Goal: Ask a question: Seek information or help from site administrators or community

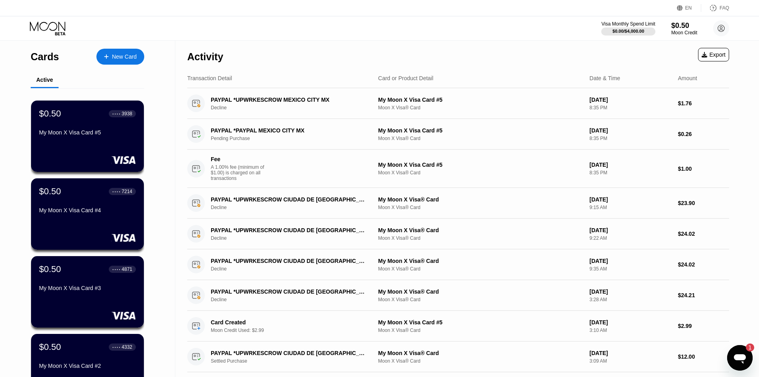
click at [743, 361] on icon "Open messaging window, 1 unread message" at bounding box center [740, 359] width 12 height 10
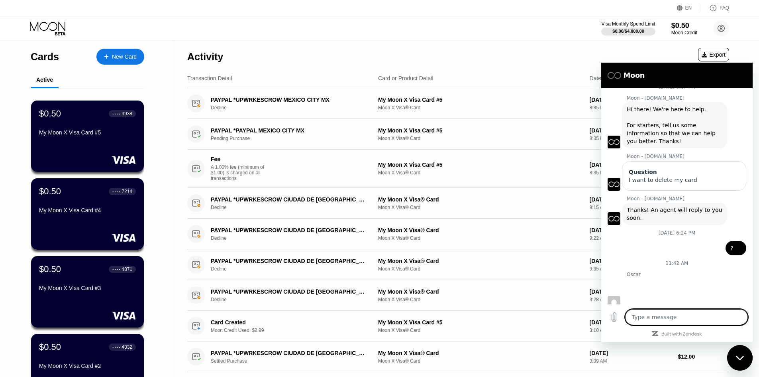
scroll to position [23, 0]
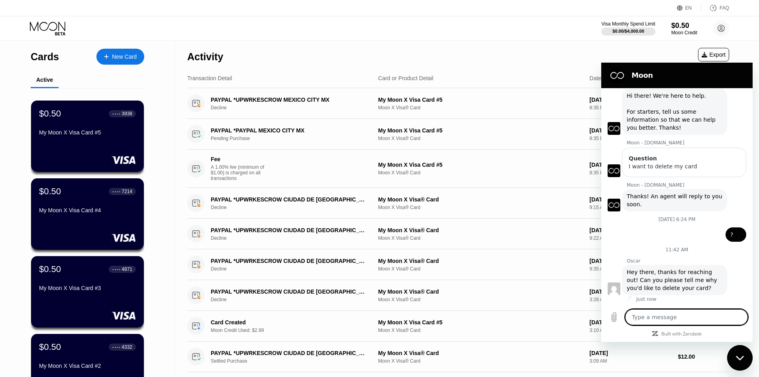
click at [663, 316] on textarea at bounding box center [686, 317] width 123 height 16
type textarea "B"
type textarea "x"
type textarea "Be"
type textarea "x"
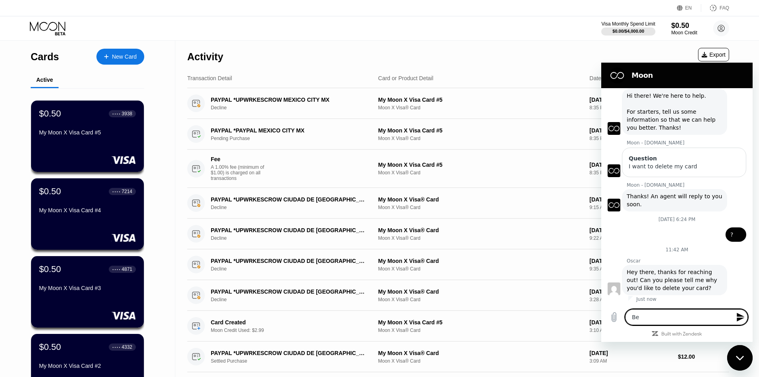
type textarea "Bec"
type textarea "x"
type textarea "Beca"
type textarea "x"
type textarea "Becau"
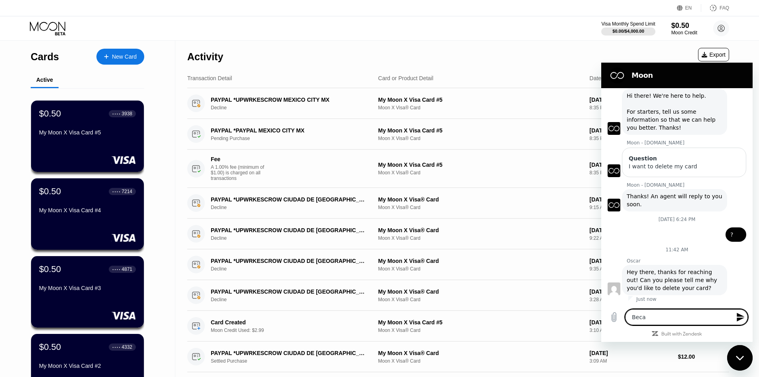
type textarea "x"
type textarea "Becaus"
type textarea "x"
type textarea "Because"
type textarea "x"
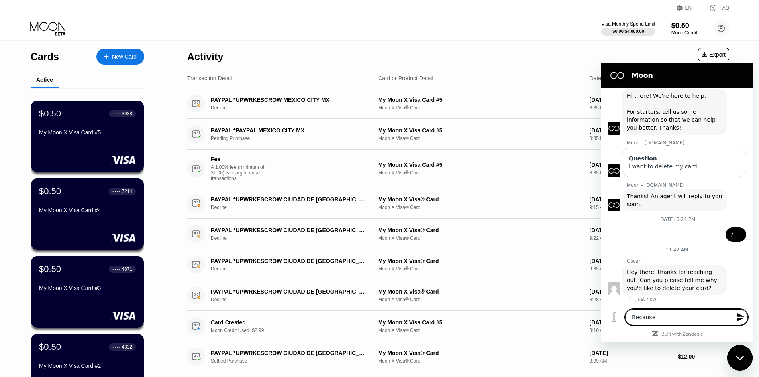
type textarea "Because"
type textarea "x"
type textarea "Because t"
type textarea "x"
type textarea "Because ti"
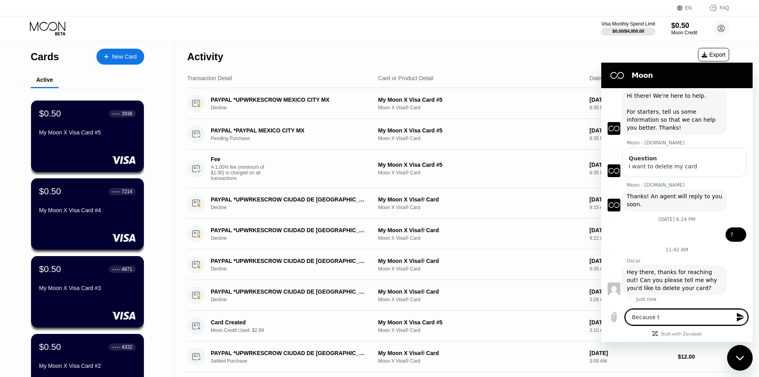
type textarea "x"
type textarea "Because t"
type textarea "x"
type textarea "Because"
type textarea "x"
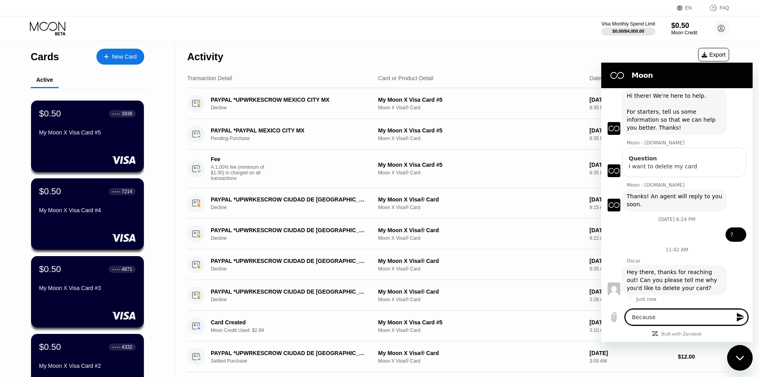
type textarea "Because i"
type textarea "x"
type textarea "Because it"
type textarea "x"
type textarea "Because it"
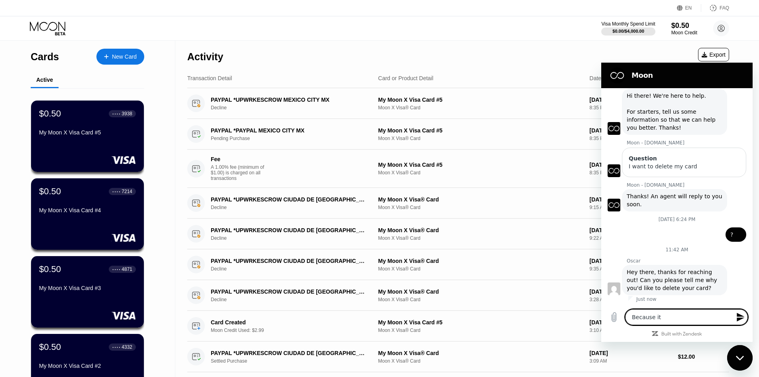
type textarea "x"
type textarea "Because it i"
type textarea "x"
type textarea "Because it is"
type textarea "x"
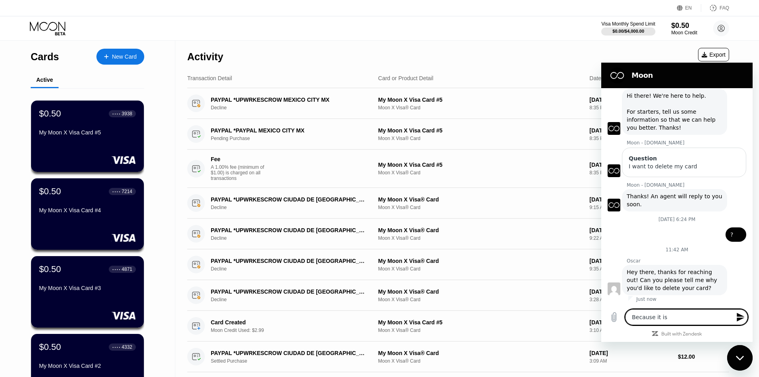
type textarea "Because it is"
type textarea "x"
type textarea "Because it is n"
type textarea "x"
type textarea "Because it is no"
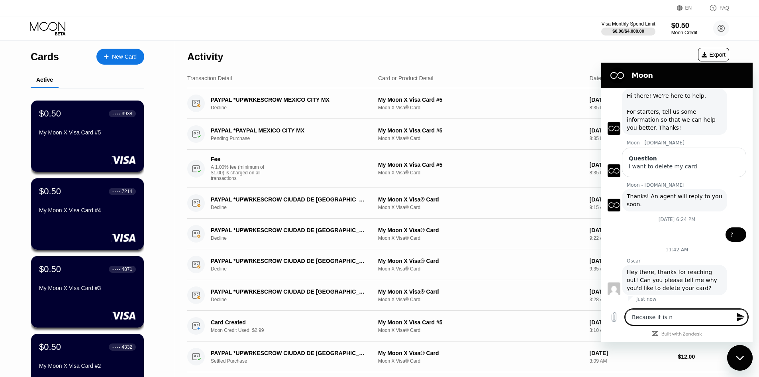
type textarea "x"
type textarea "Because it is not"
type textarea "x"
type textarea "Because it is not"
type textarea "x"
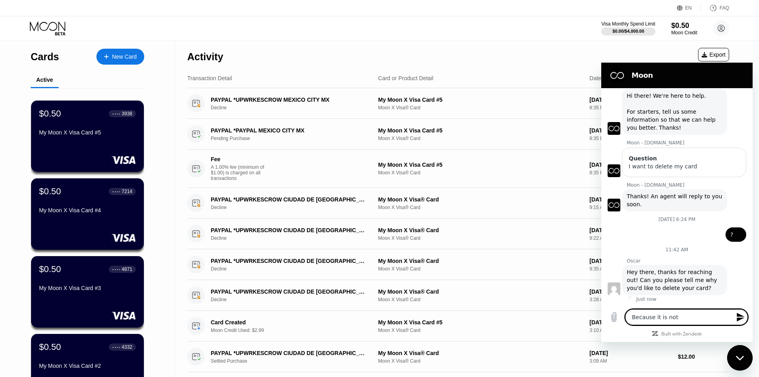
type textarea "Because it is not w"
type textarea "x"
type textarea "Because it is not wo"
type textarea "x"
type textarea "Because it is not wok"
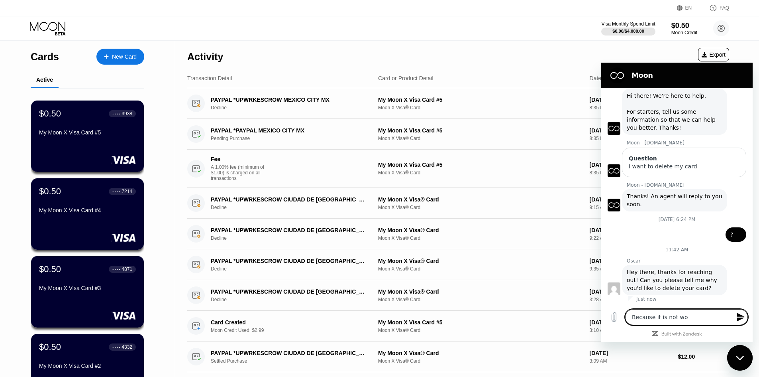
type textarea "x"
type textarea "Because it is not wo"
type textarea "x"
type textarea "Because it is not wor"
type textarea "x"
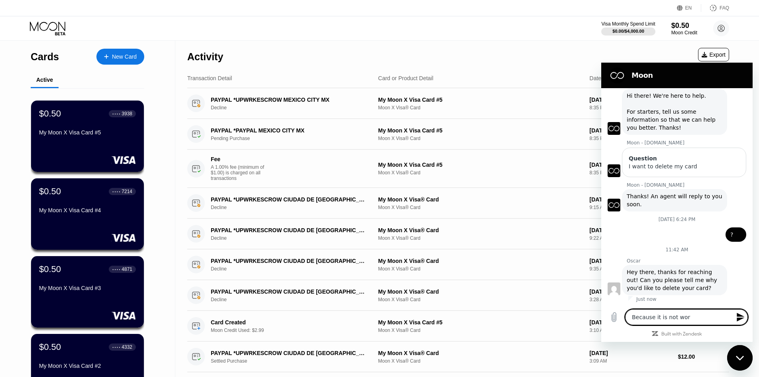
type textarea "Because it is not work"
type textarea "x"
type textarea "Because it is not worki"
type textarea "x"
type textarea "Because it is not workin"
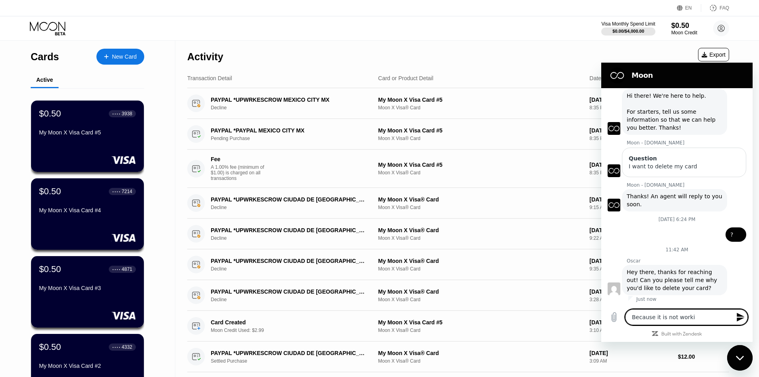
type textarea "x"
type textarea "Because it is not working"
type textarea "x"
type textarea "Because it is not working"
type textarea "x"
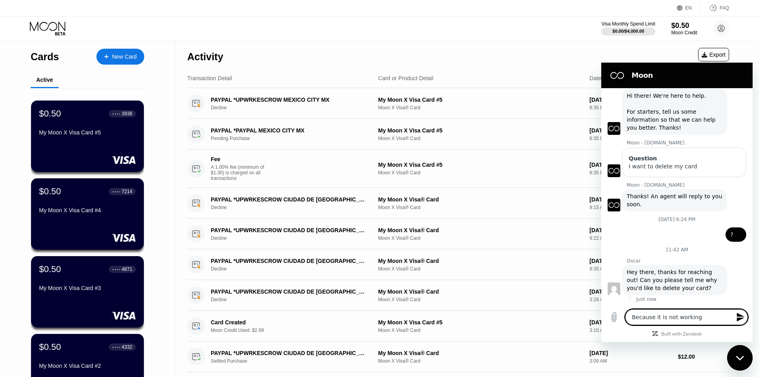
type textarea "Because it is not working i"
type textarea "x"
type textarea "Because it is not working in"
type textarea "x"
type textarea "Because it is not working in"
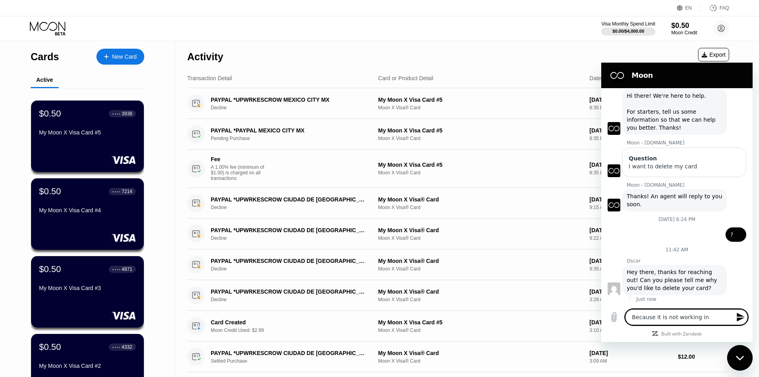
type textarea "x"
type textarea "Because it is not working in s"
type textarea "x"
type textarea "Because it is not working in so"
type textarea "x"
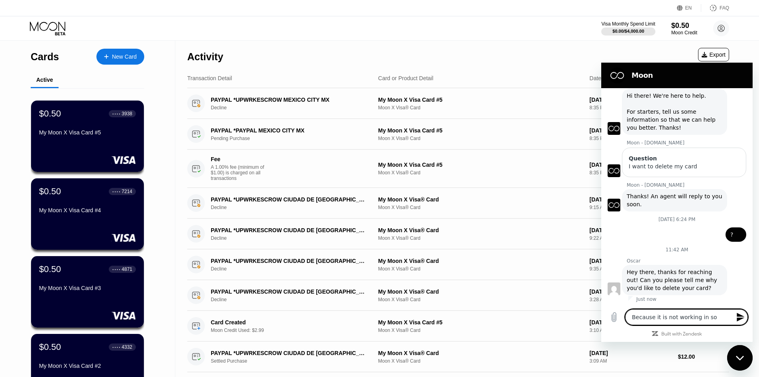
type textarea "Because it is not working in som"
type textarea "x"
type textarea "Because it is not working in somd"
type textarea "x"
type textarea "Because it is not working in somd"
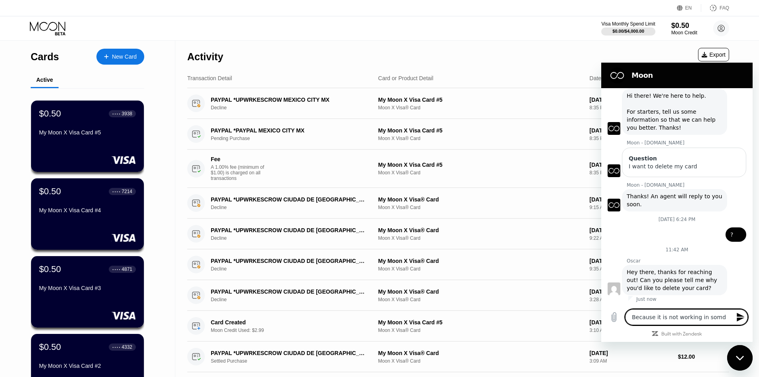
type textarea "x"
type textarea "Because it is not working in somd"
type textarea "x"
type textarea "Because it is not working in som"
type textarea "x"
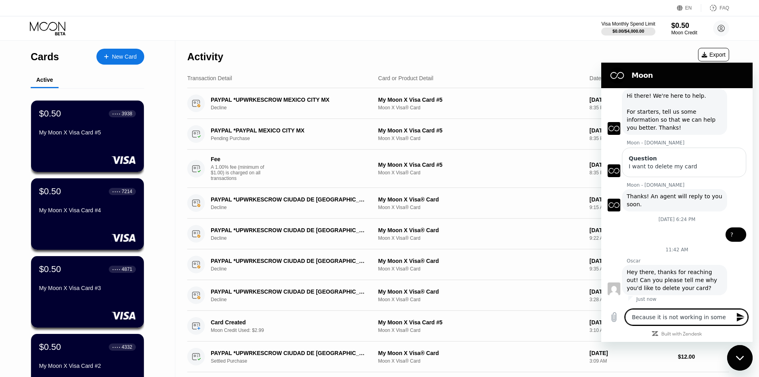
type textarea "Because it is not working in some"
type textarea "x"
type textarea "Because it is not working in some p"
type textarea "x"
type textarea "Because it is not working in some pl"
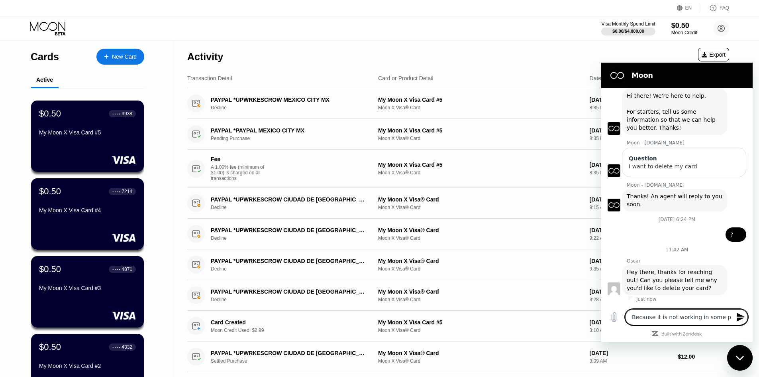
type textarea "x"
type textarea "Because it is not working in some pla"
type textarea "x"
type textarea "Because it is not working in some plat"
type textarea "x"
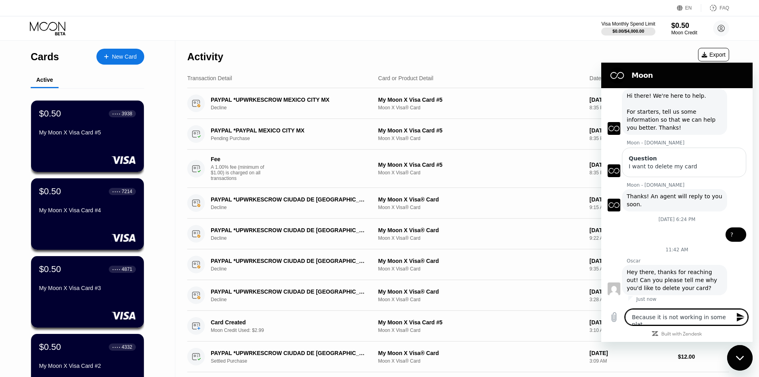
type textarea "Because it is not working in some platf"
type textarea "x"
type textarea "Because it is not working in some platfo"
type textarea "x"
type textarea "Because it is not working in some platfor"
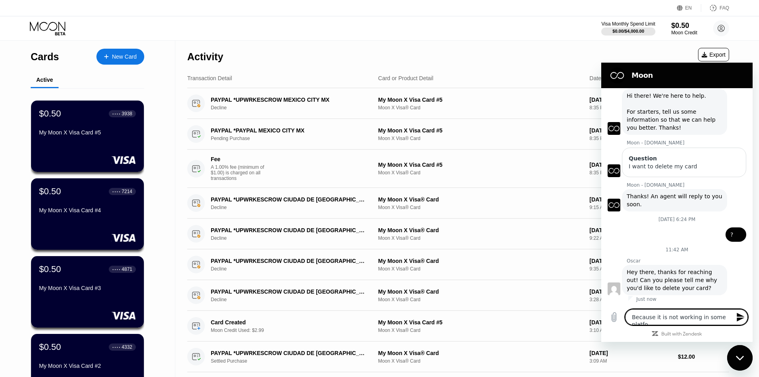
type textarea "x"
type textarea "Because it is not working in some platform"
type textarea "x"
type textarea "Because it is not working in some platforms"
type textarea "x"
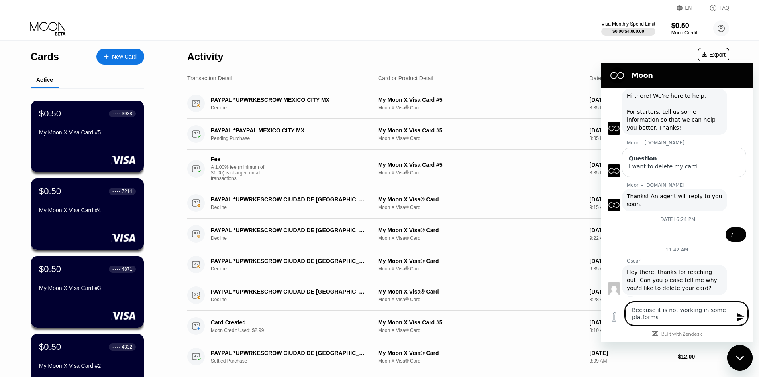
type textarea "Because it is not working in some platforms."
type textarea "x"
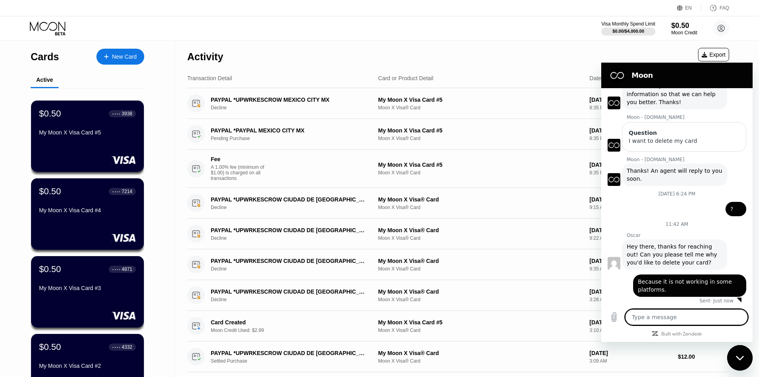
scroll to position [50, 0]
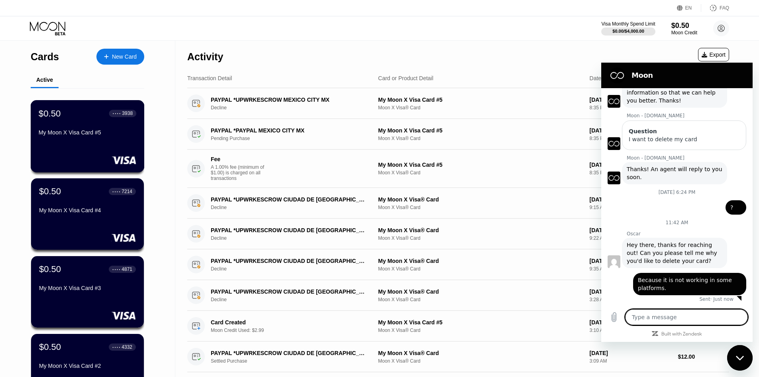
type textarea "x"
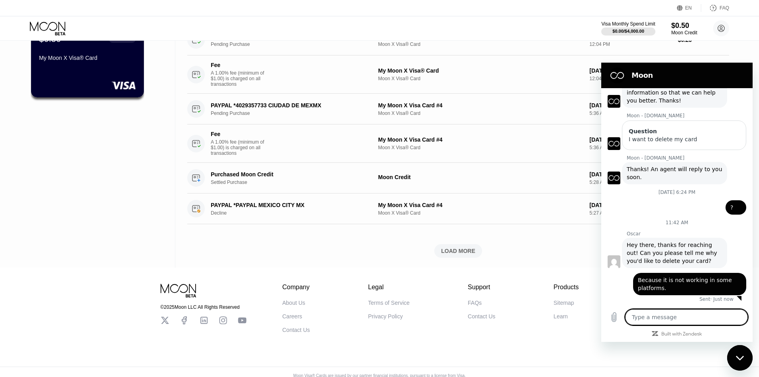
scroll to position [414, 0]
